Goal: Use online tool/utility: Utilize a website feature to perform a specific function

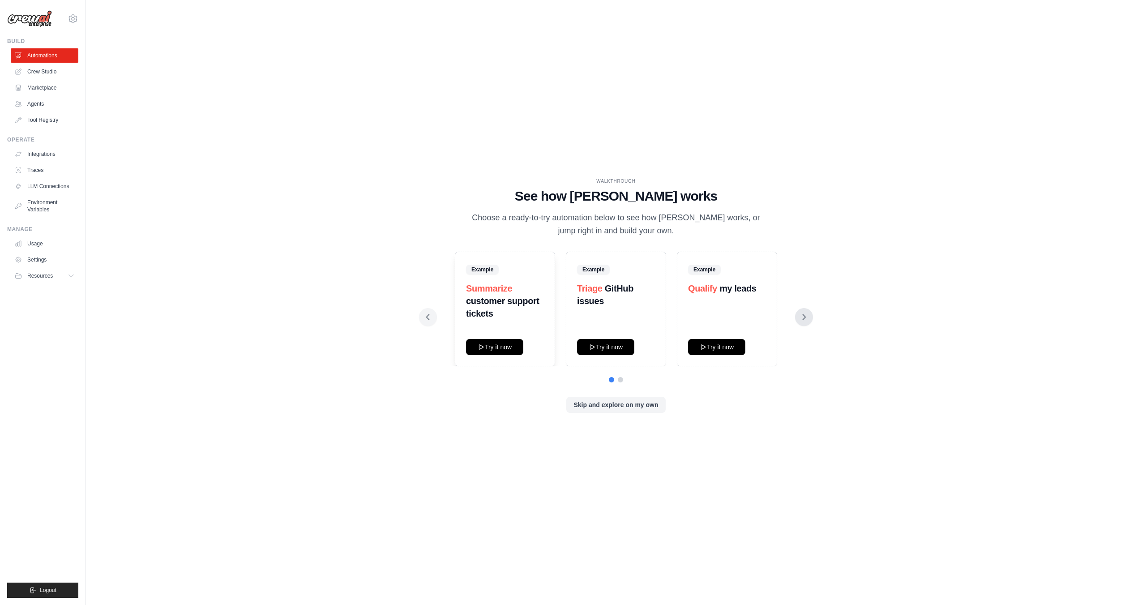
click at [804, 319] on icon at bounding box center [804, 317] width 9 height 9
click at [804, 319] on icon at bounding box center [804, 316] width 3 height 5
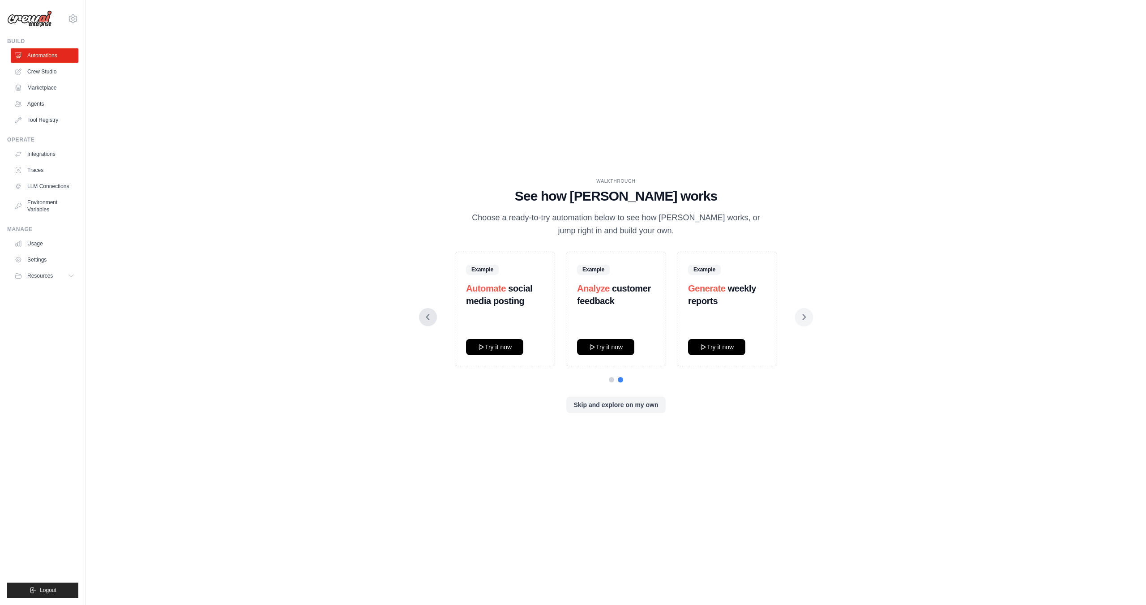
click at [424, 319] on icon at bounding box center [428, 317] width 9 height 9
click at [507, 350] on button "Try it now" at bounding box center [494, 346] width 57 height 16
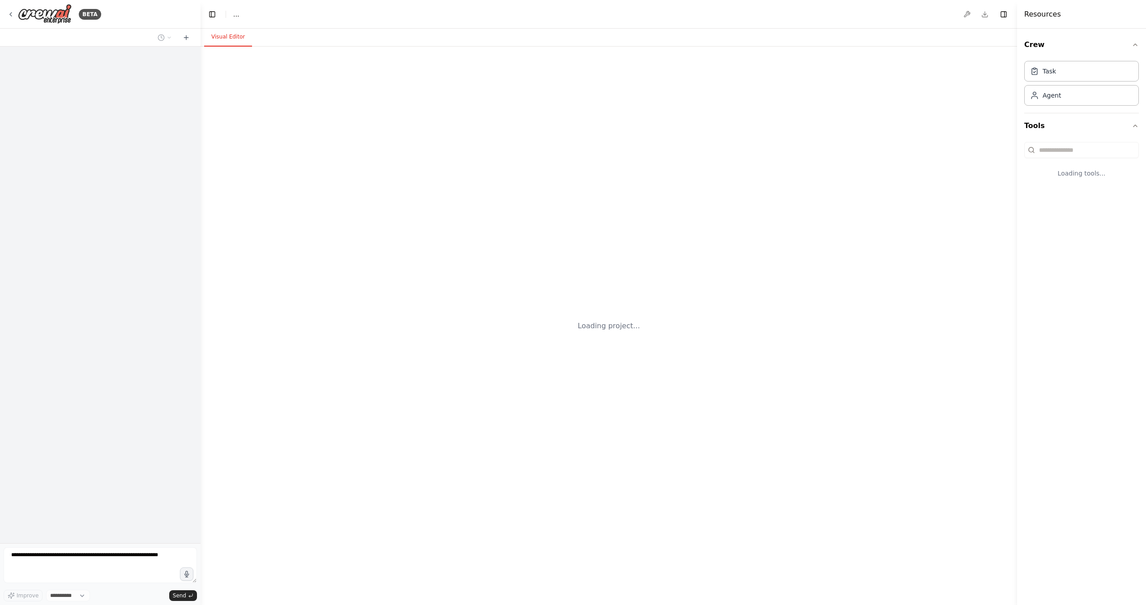
select select "****"
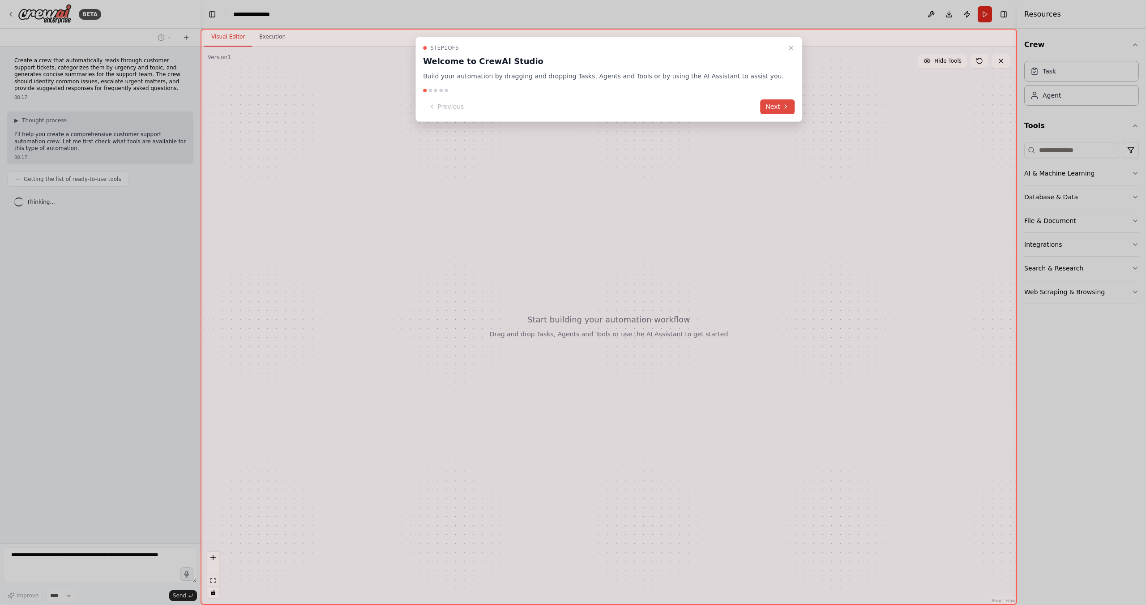
click at [769, 106] on button "Next" at bounding box center [777, 106] width 34 height 15
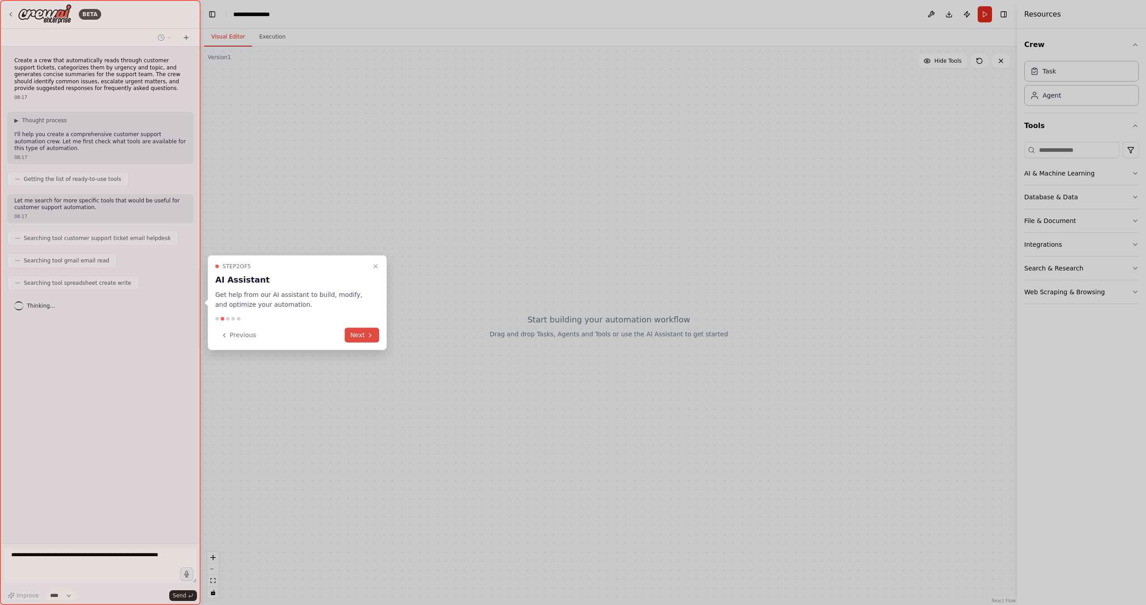
click at [363, 335] on button "Next" at bounding box center [362, 335] width 34 height 15
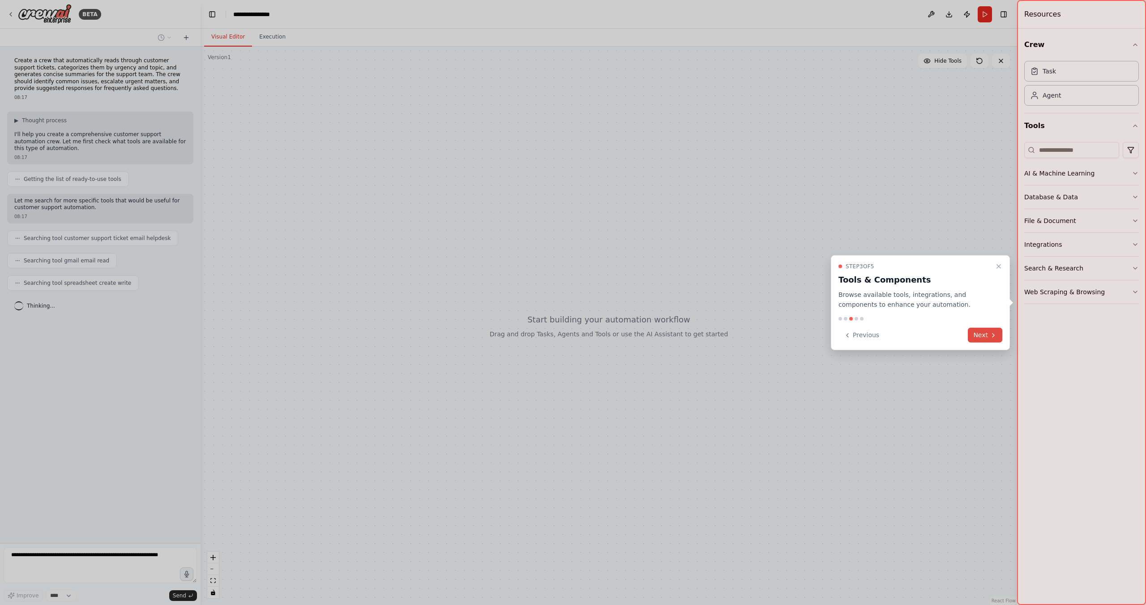
click at [984, 334] on button "Next" at bounding box center [985, 335] width 34 height 15
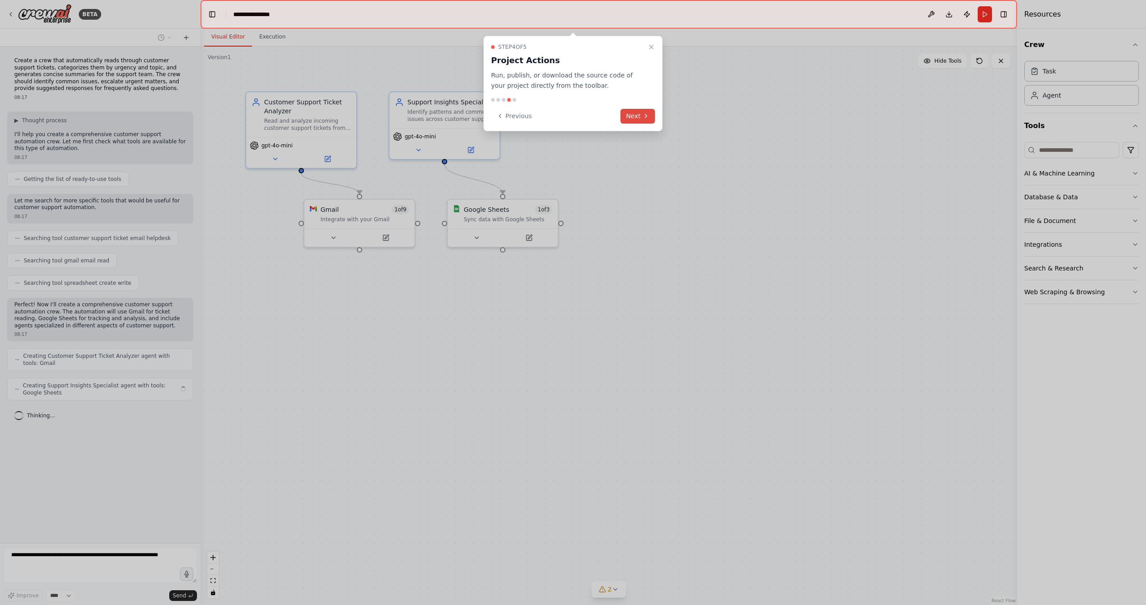
click at [637, 115] on button "Next" at bounding box center [638, 116] width 34 height 15
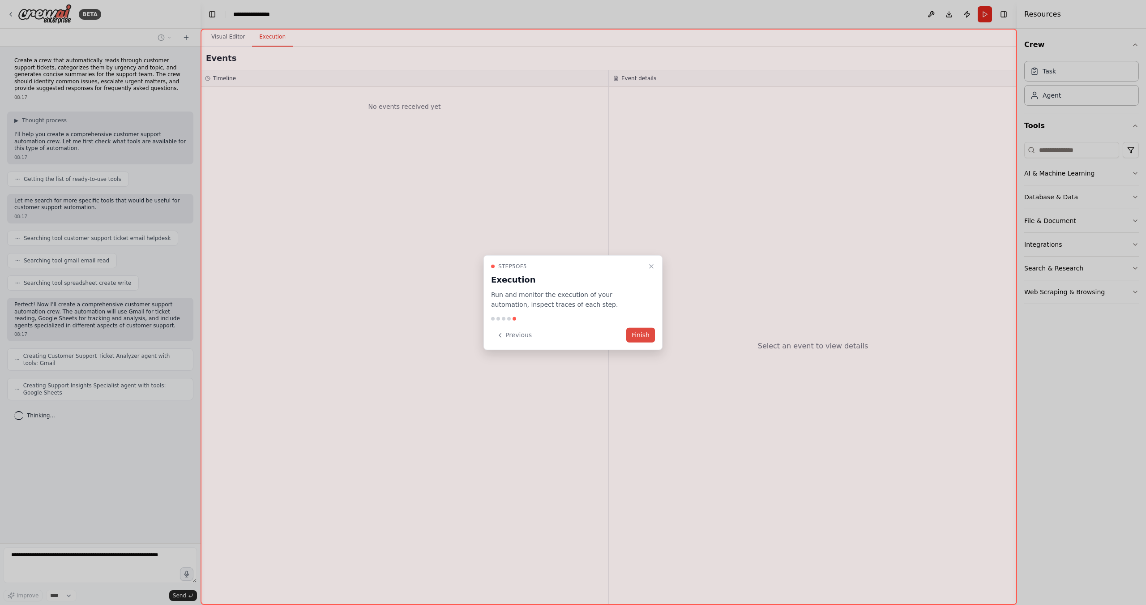
click at [643, 336] on button "Finish" at bounding box center [640, 335] width 29 height 15
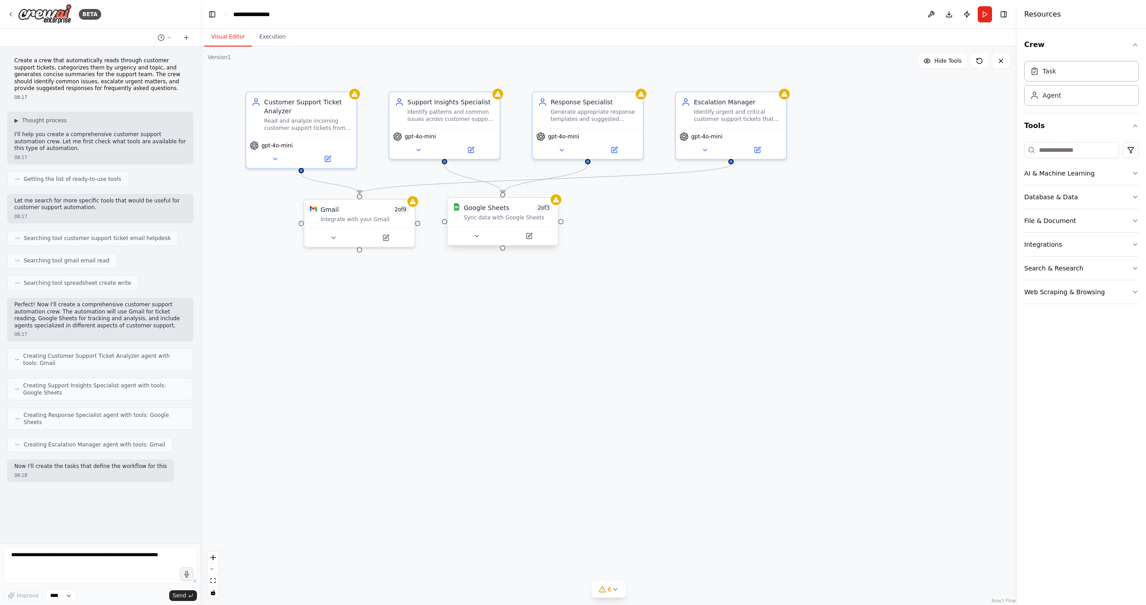
click at [475, 241] on div at bounding box center [503, 236] width 110 height 18
click at [338, 241] on div at bounding box center [359, 236] width 110 height 18
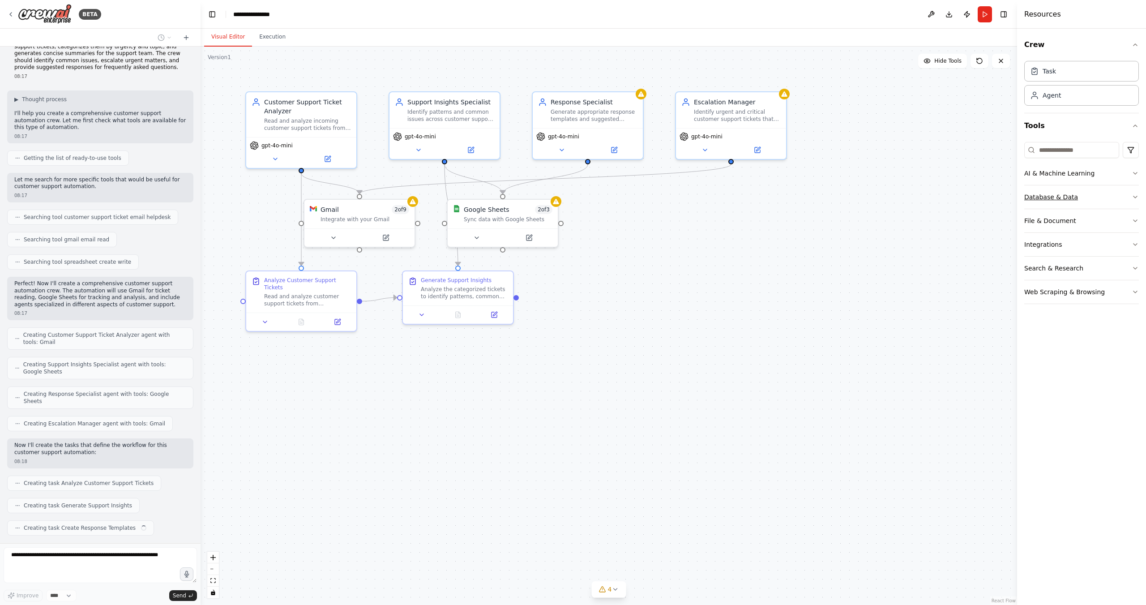
click at [1136, 195] on icon "button" at bounding box center [1135, 196] width 7 height 7
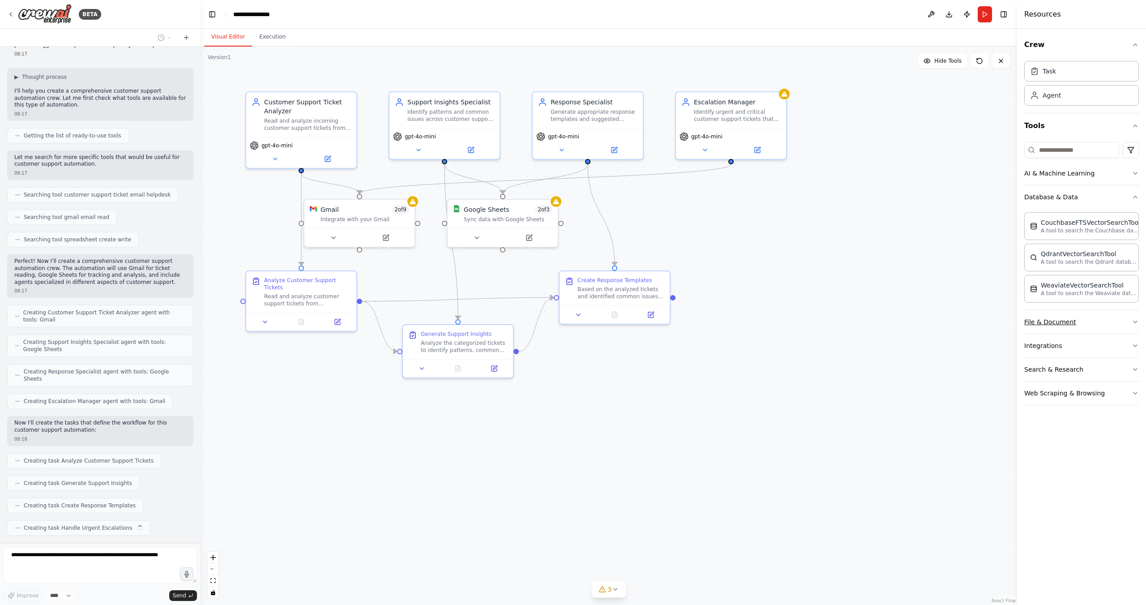
scroll to position [66, 0]
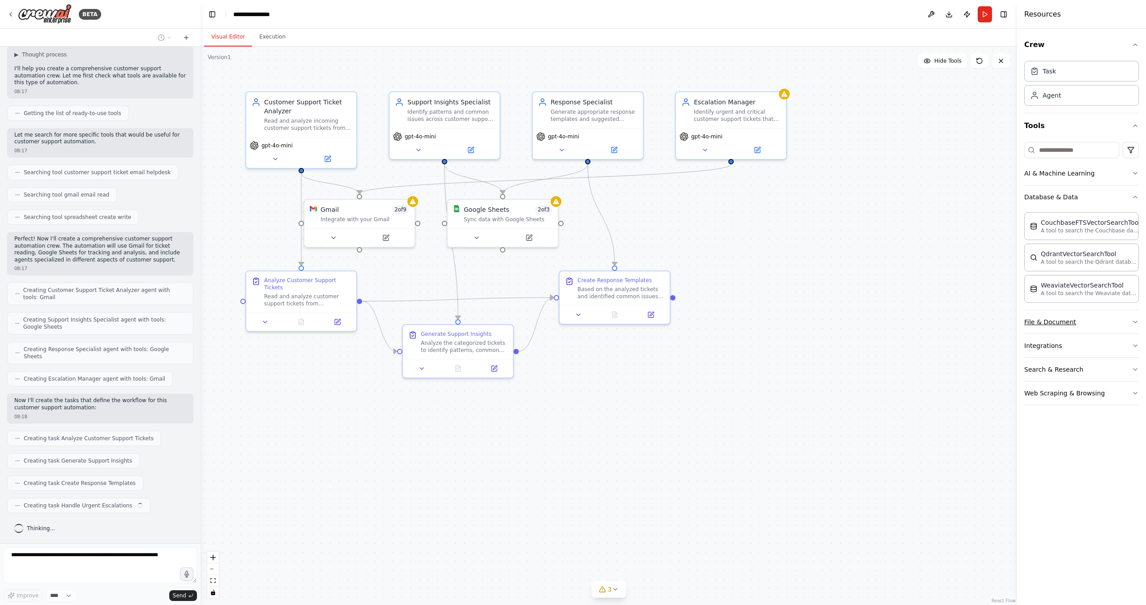
click at [1132, 320] on icon "button" at bounding box center [1135, 321] width 7 height 7
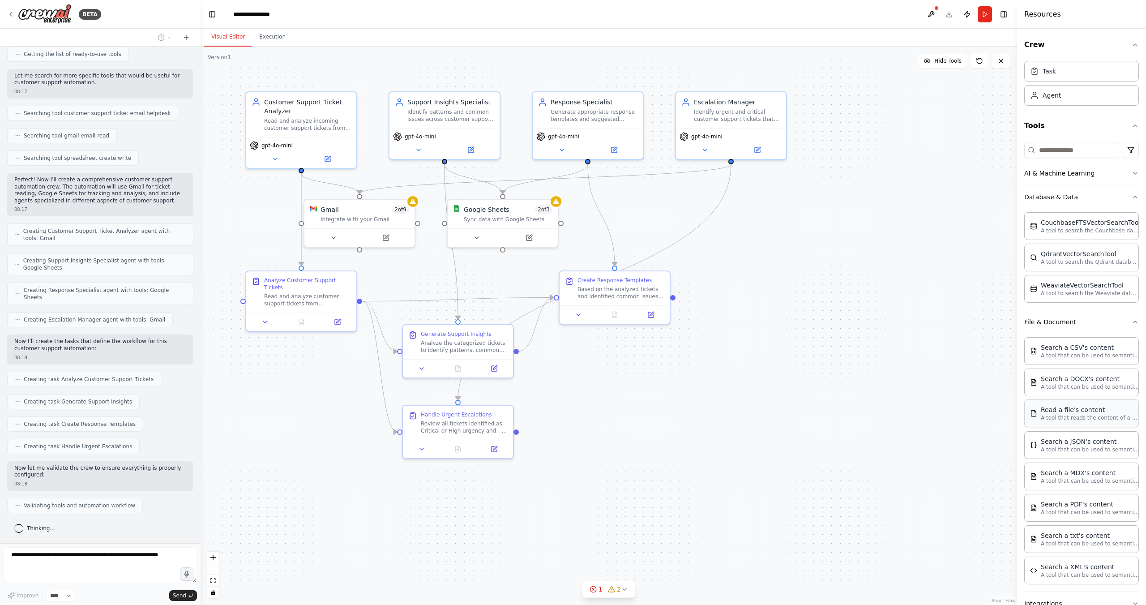
scroll to position [73, 0]
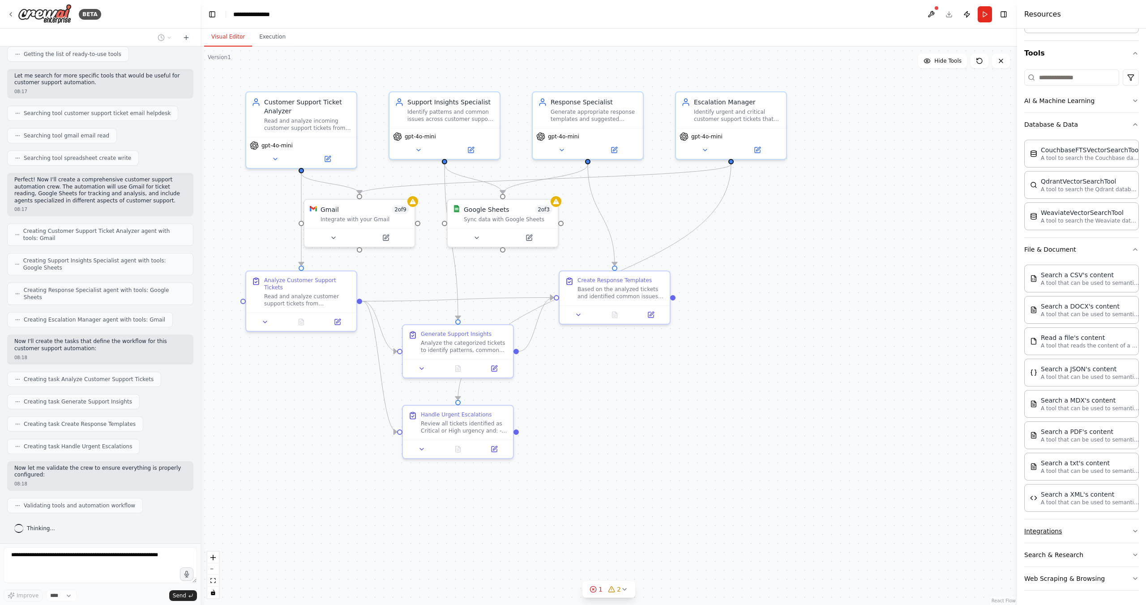
click at [1132, 528] on icon "button" at bounding box center [1135, 530] width 7 height 7
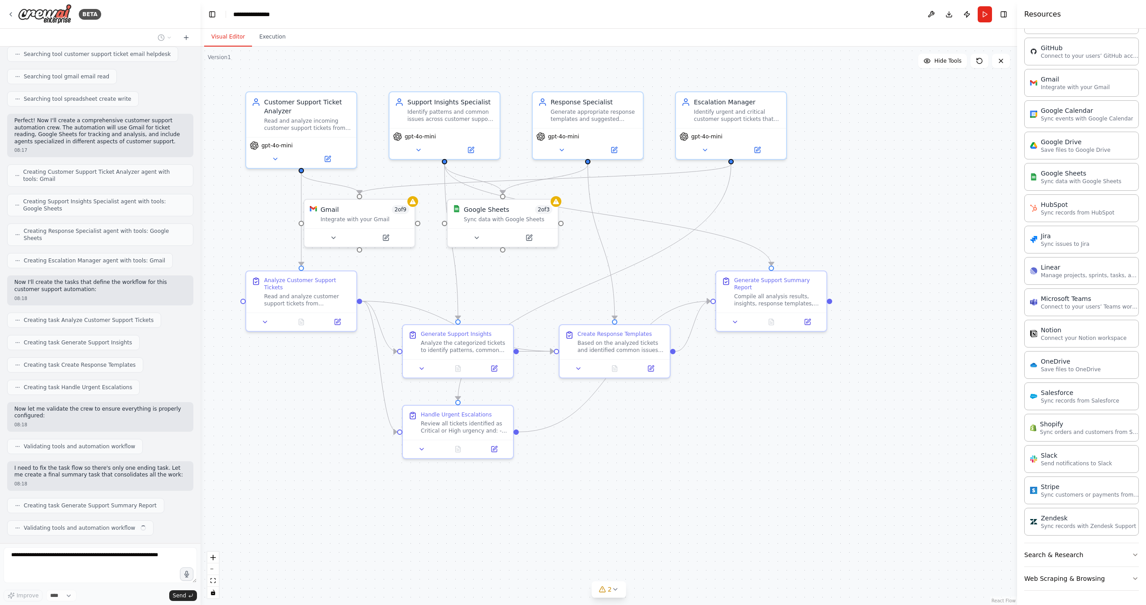
scroll to position [206, 0]
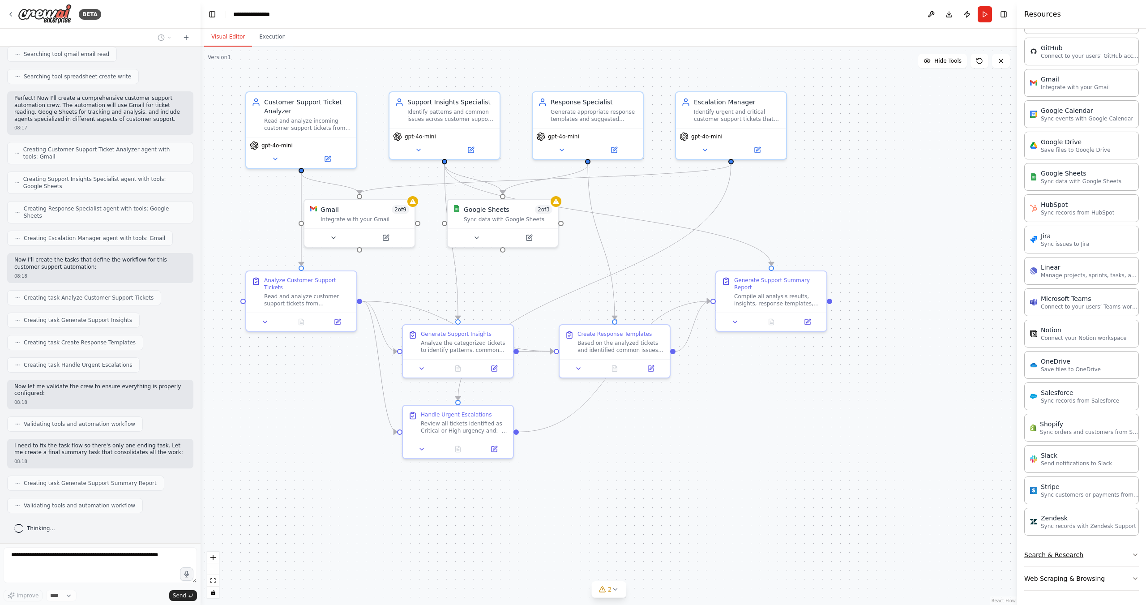
click at [1132, 552] on icon "button" at bounding box center [1135, 554] width 7 height 7
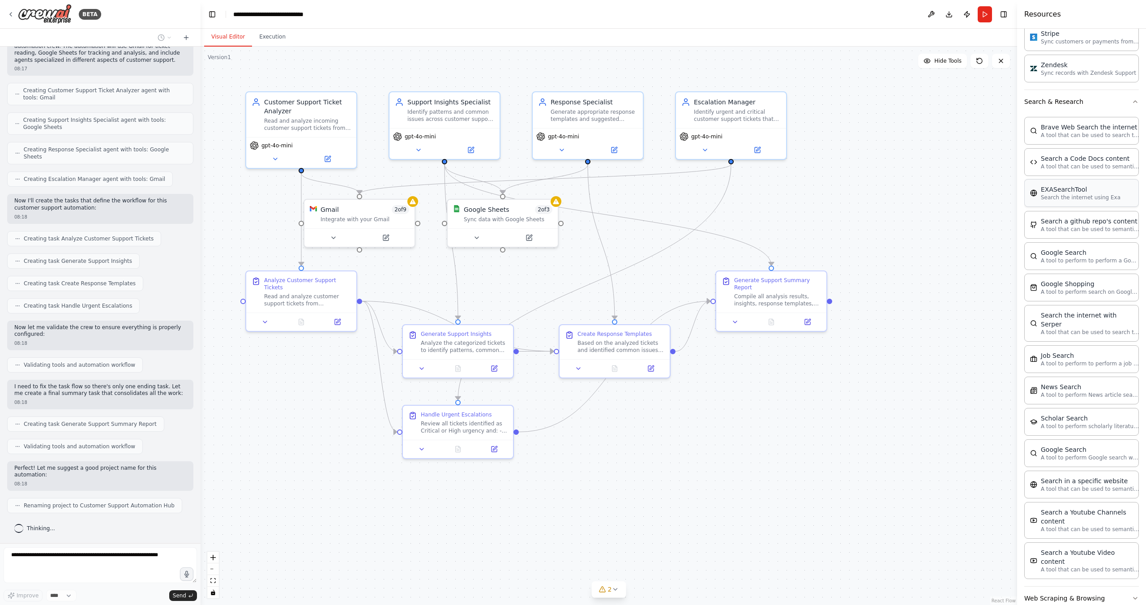
scroll to position [1161, 0]
click at [1122, 585] on button "Web Scraping & Browsing" at bounding box center [1081, 596] width 115 height 23
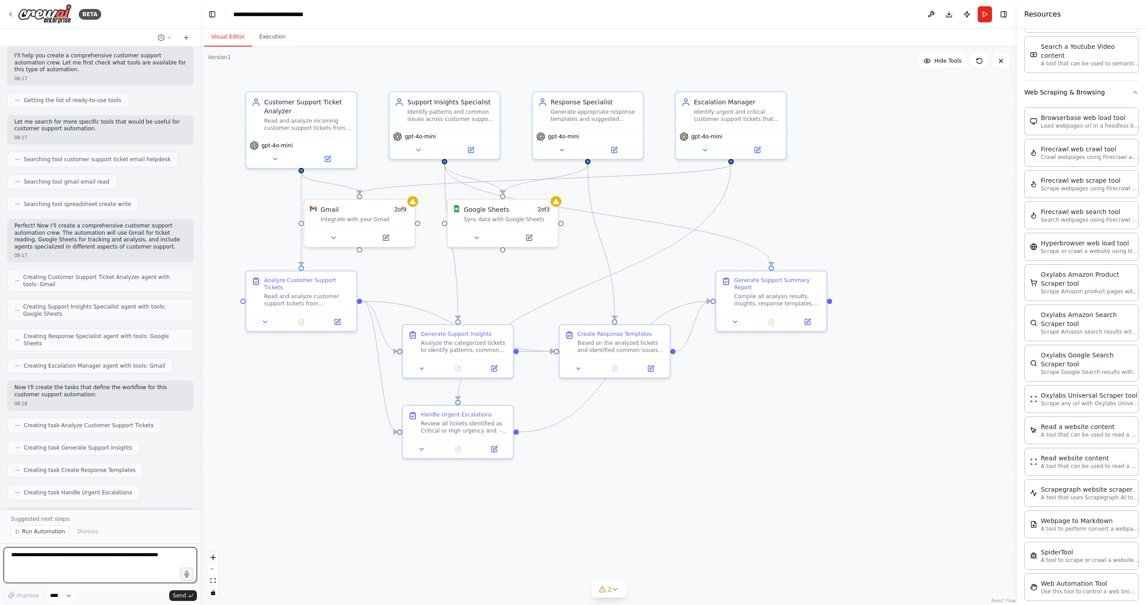
scroll to position [0, 0]
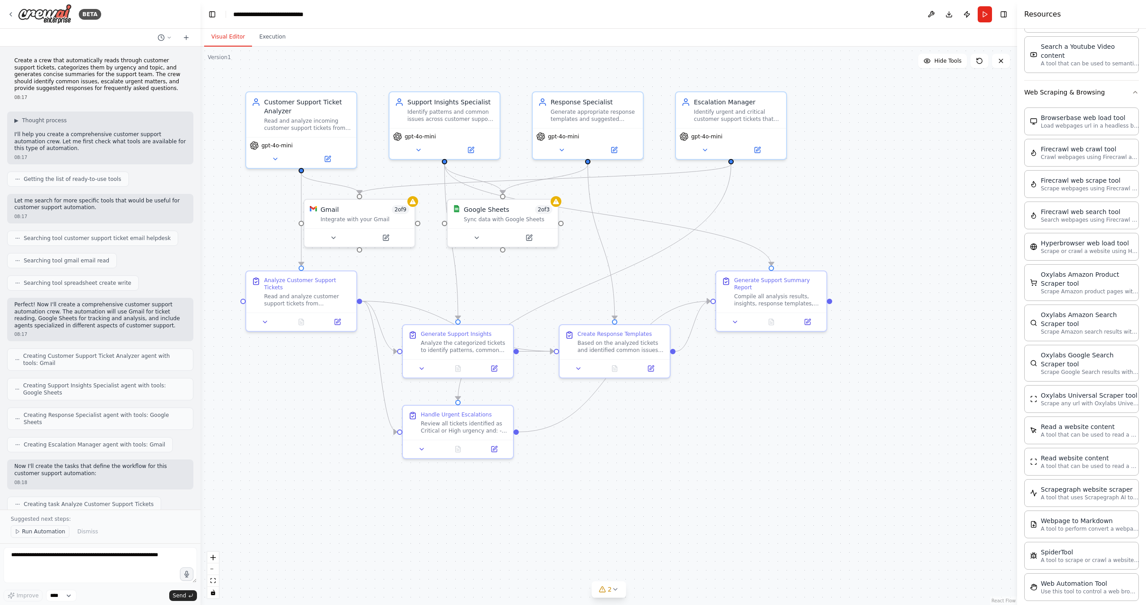
click at [46, 532] on span "Run Automation" at bounding box center [43, 531] width 43 height 7
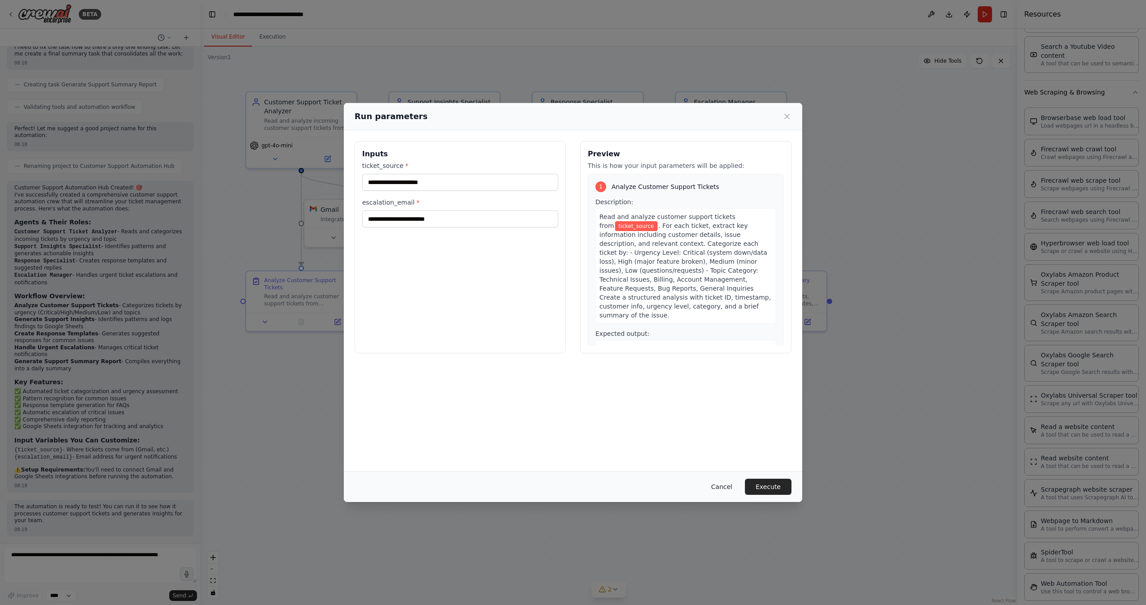
click at [722, 486] on button "Cancel" at bounding box center [721, 487] width 35 height 16
